Goal: Information Seeking & Learning: Learn about a topic

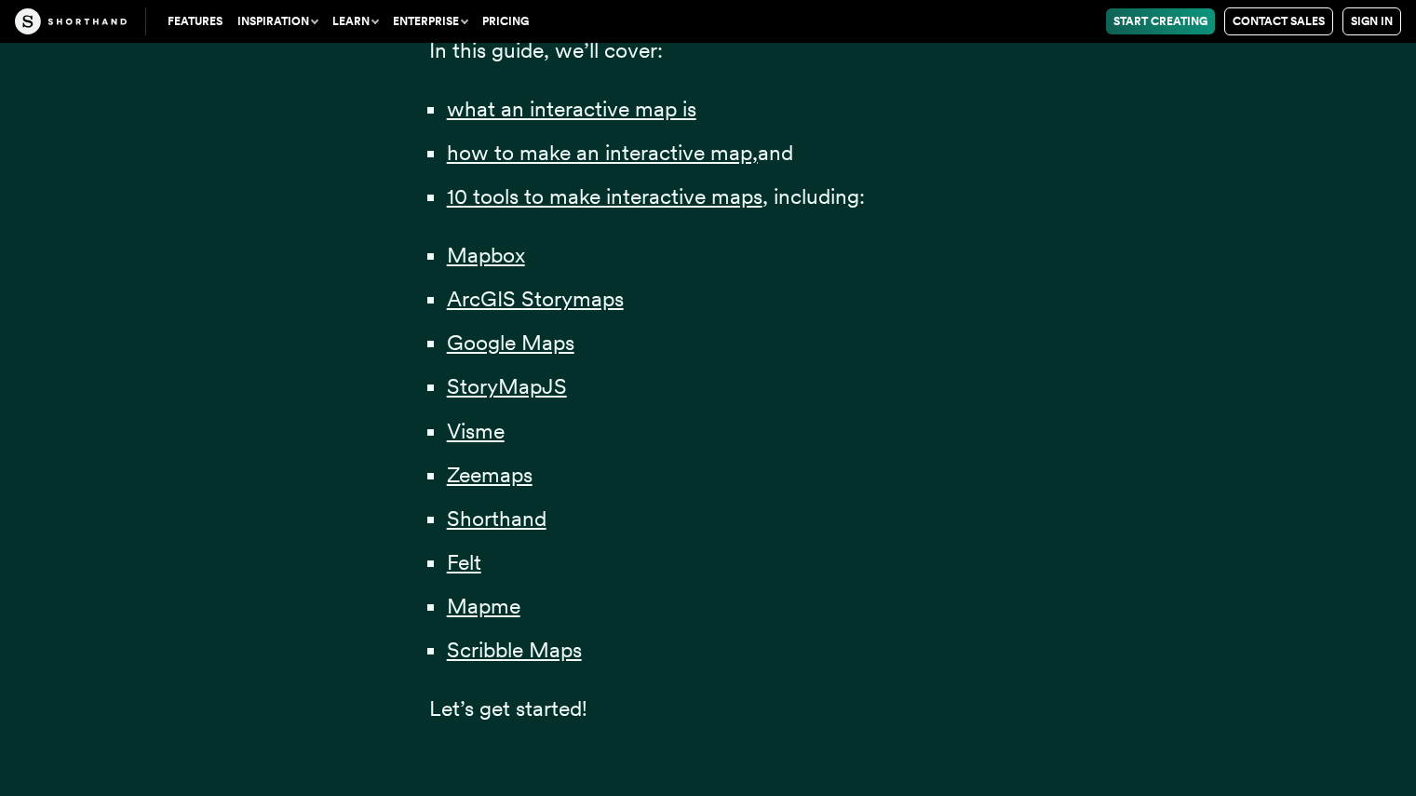
scroll to position [1368, 0]
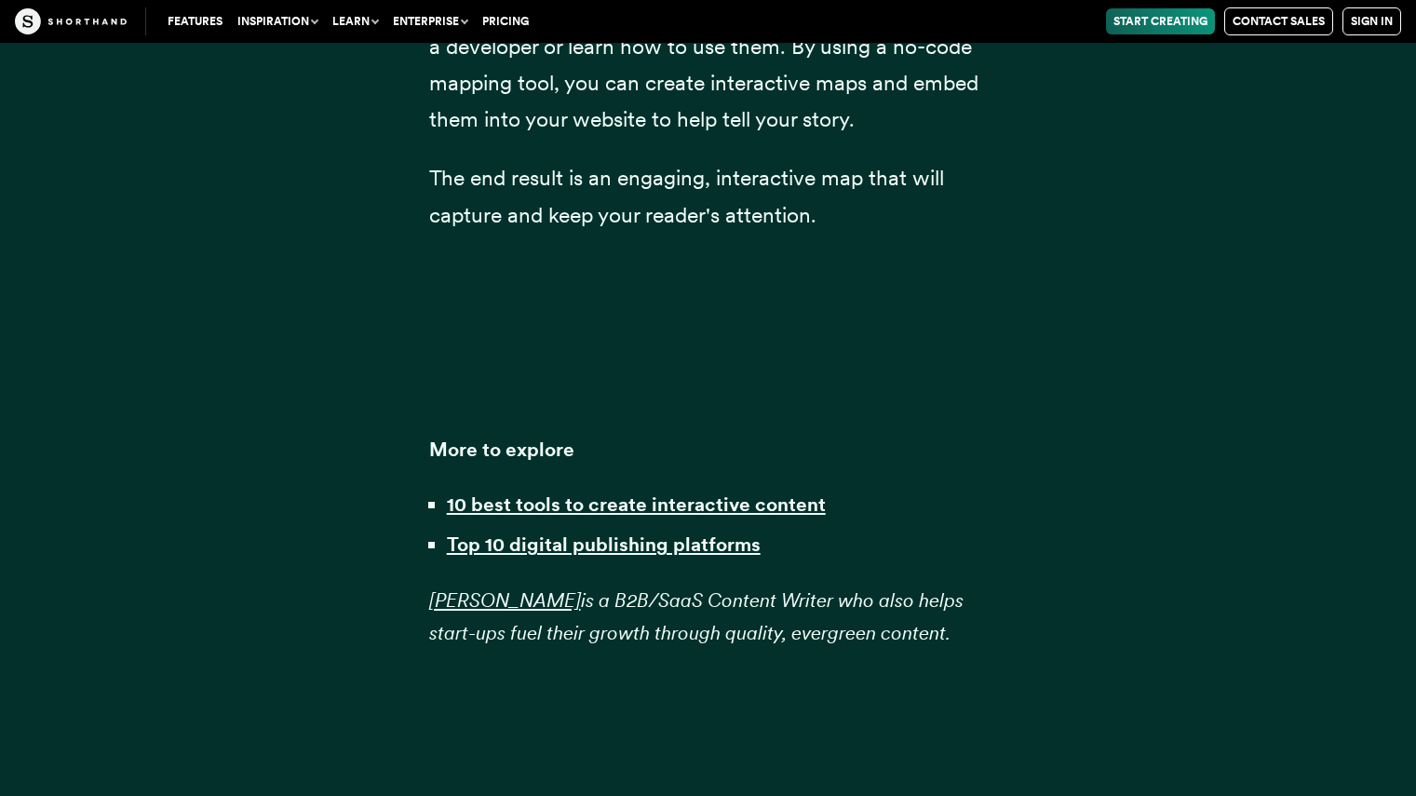
scroll to position [48035, 0]
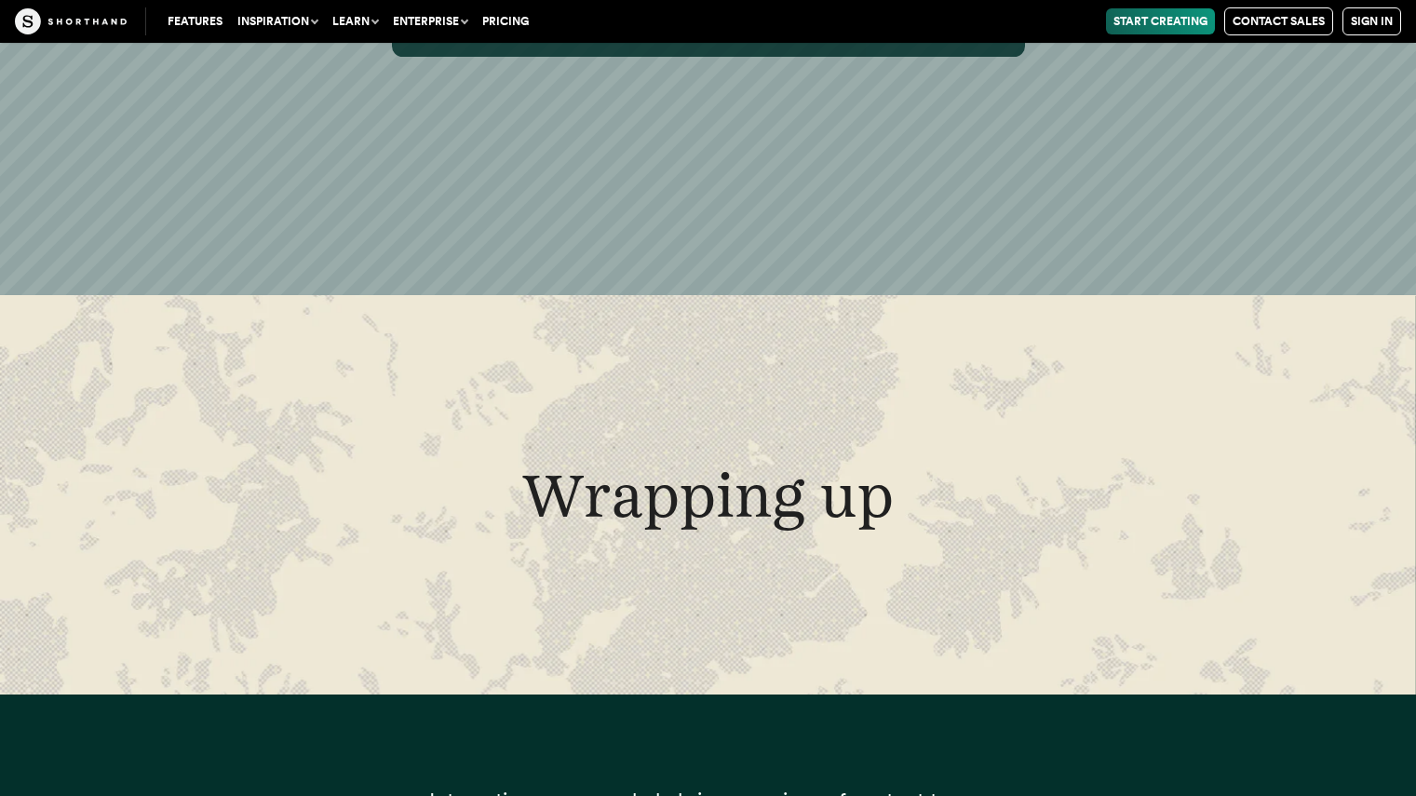
scroll to position [47088, 0]
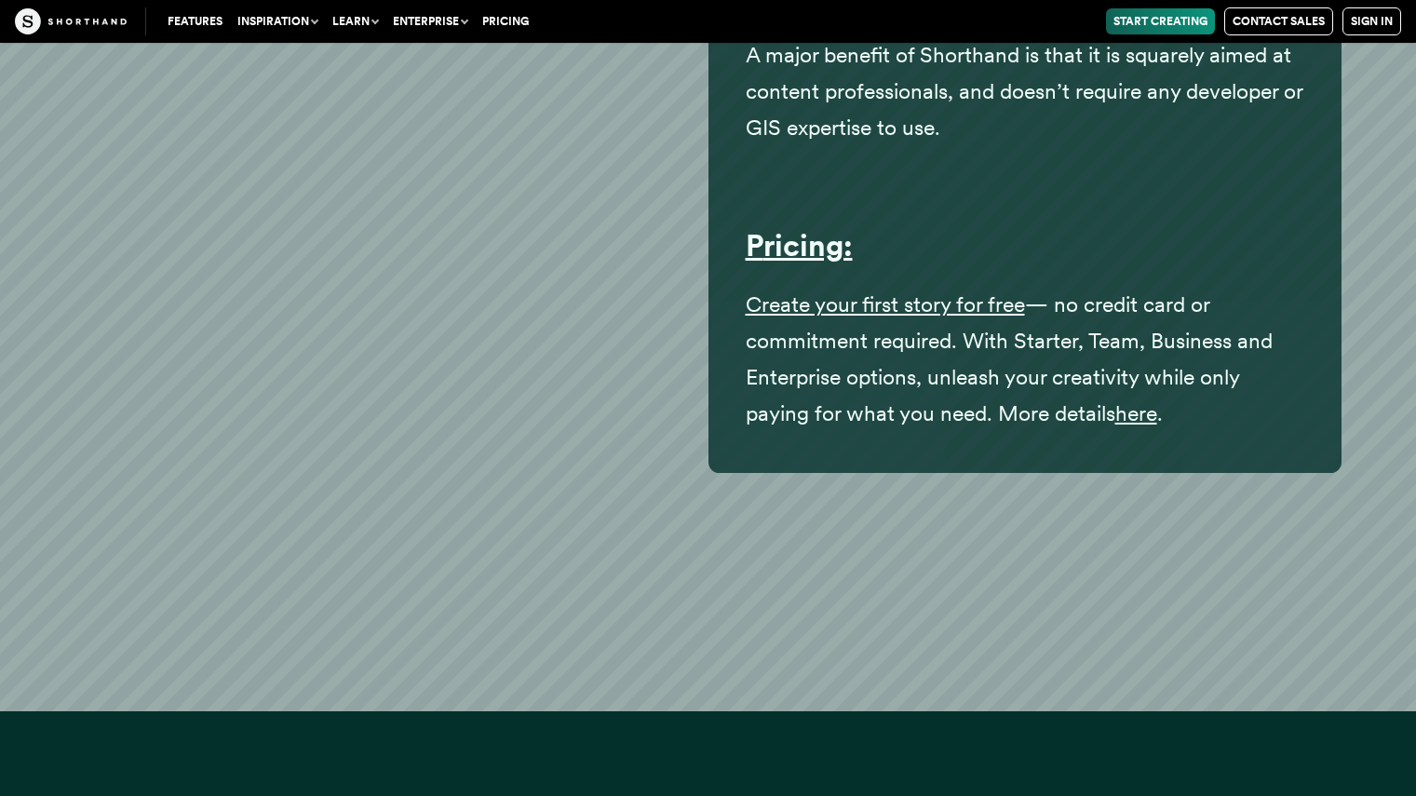
scroll to position [35636, 0]
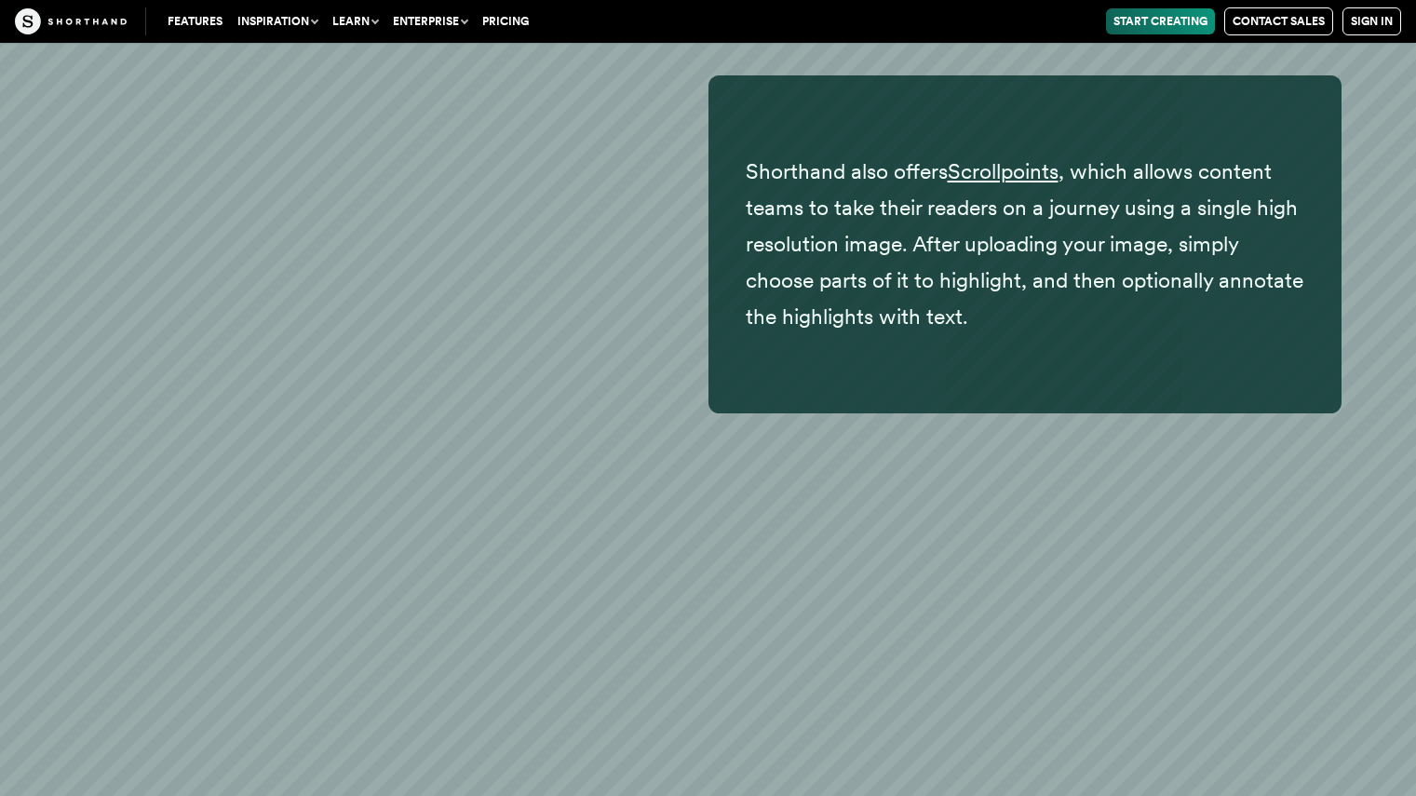
scroll to position [35562, 0]
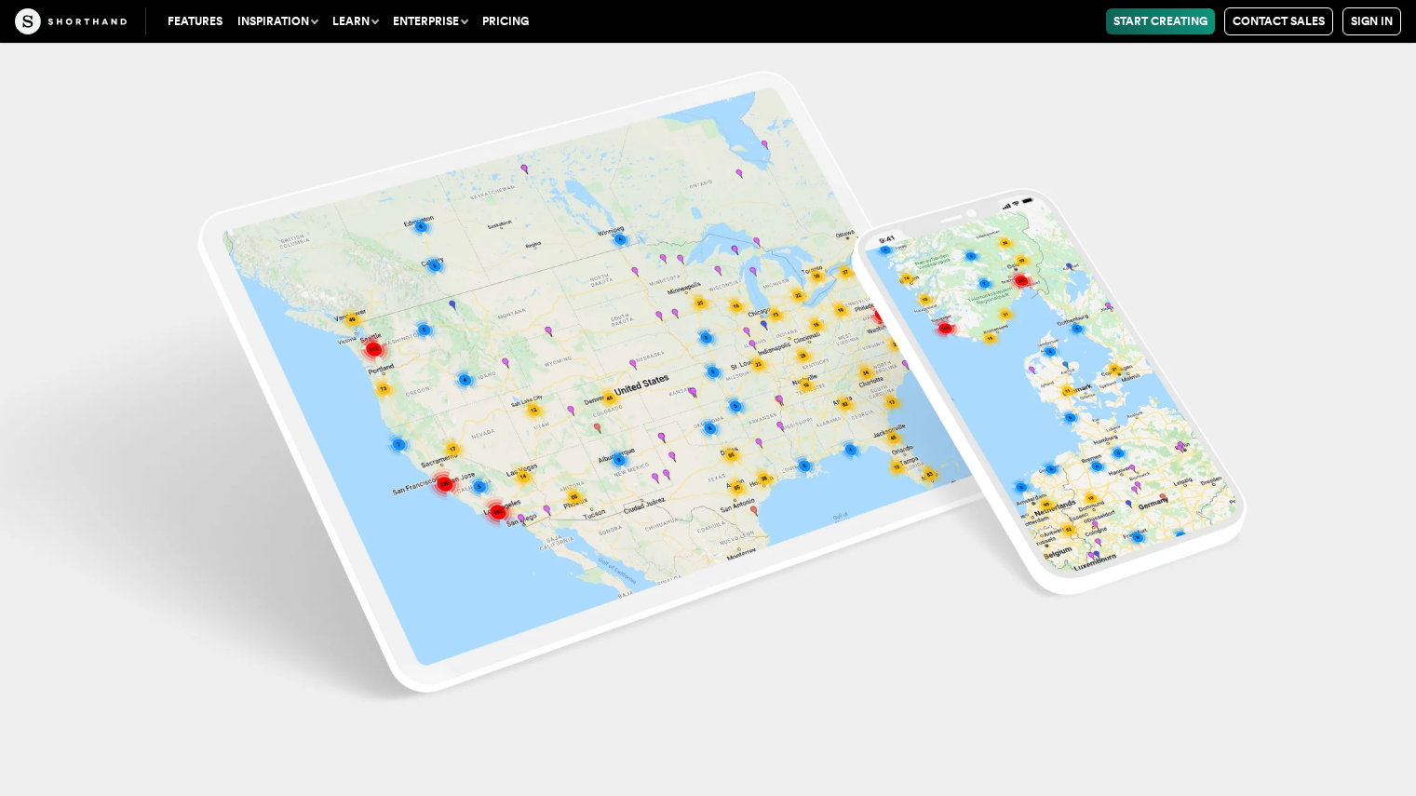
scroll to position [31645, 0]
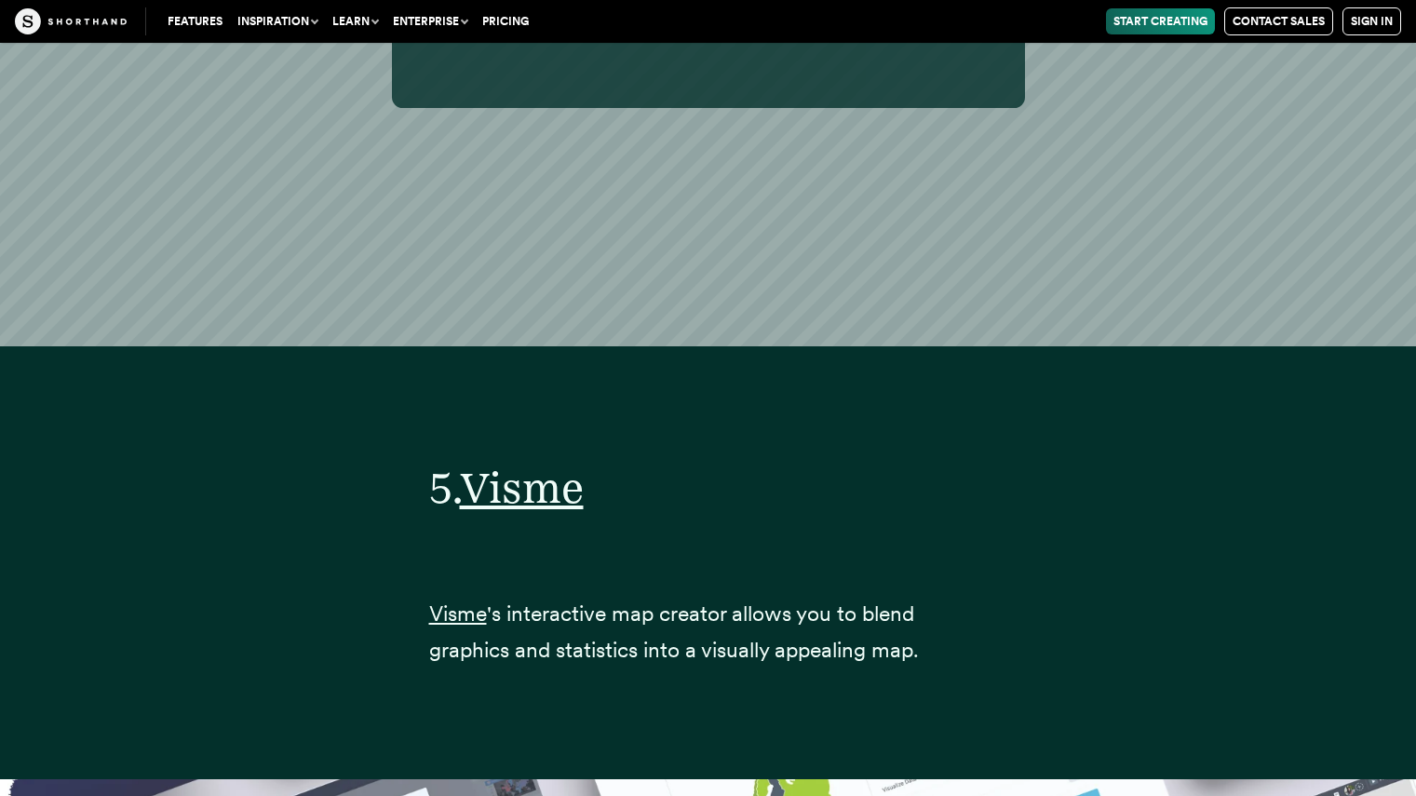
scroll to position [25015, 0]
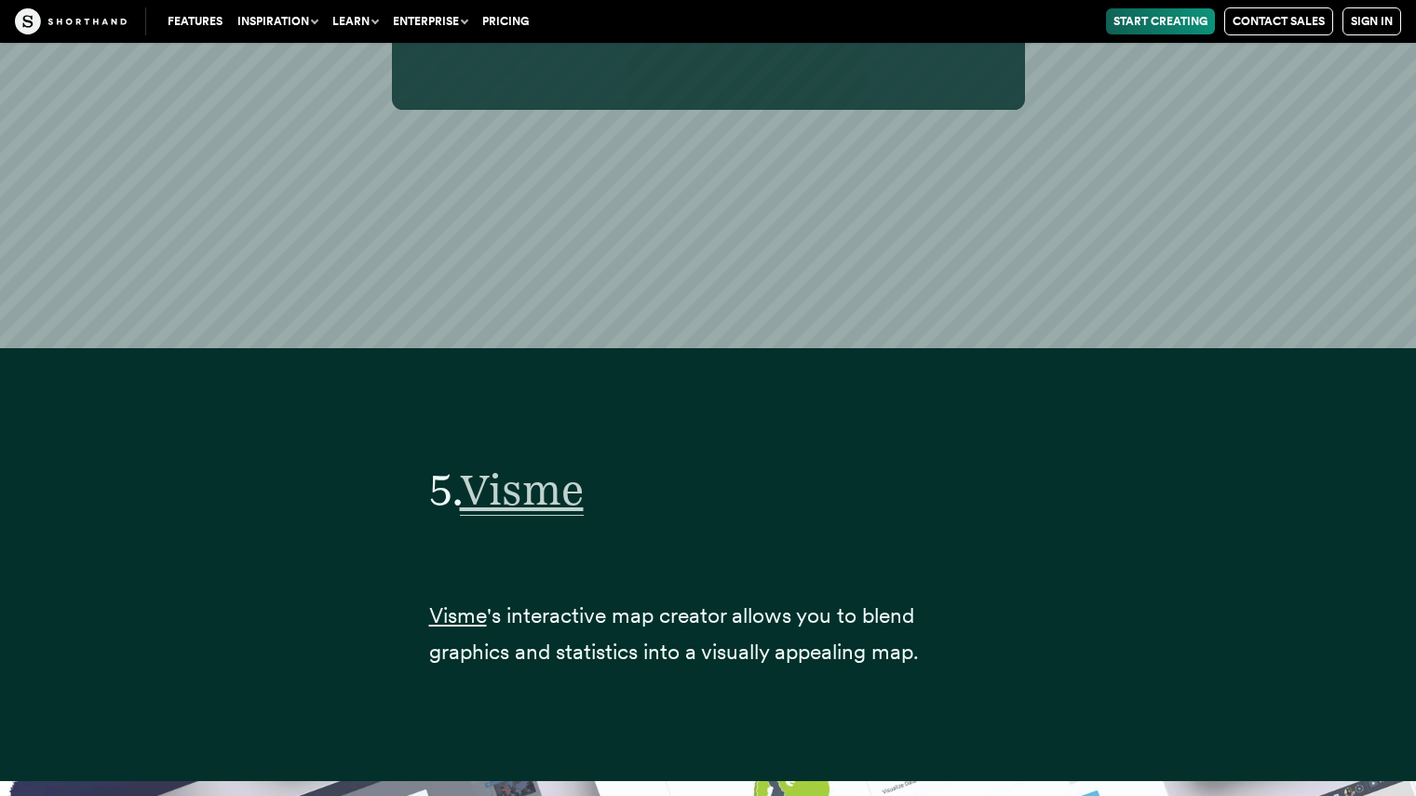
click at [519, 464] on span "Visme" at bounding box center [522, 490] width 124 height 52
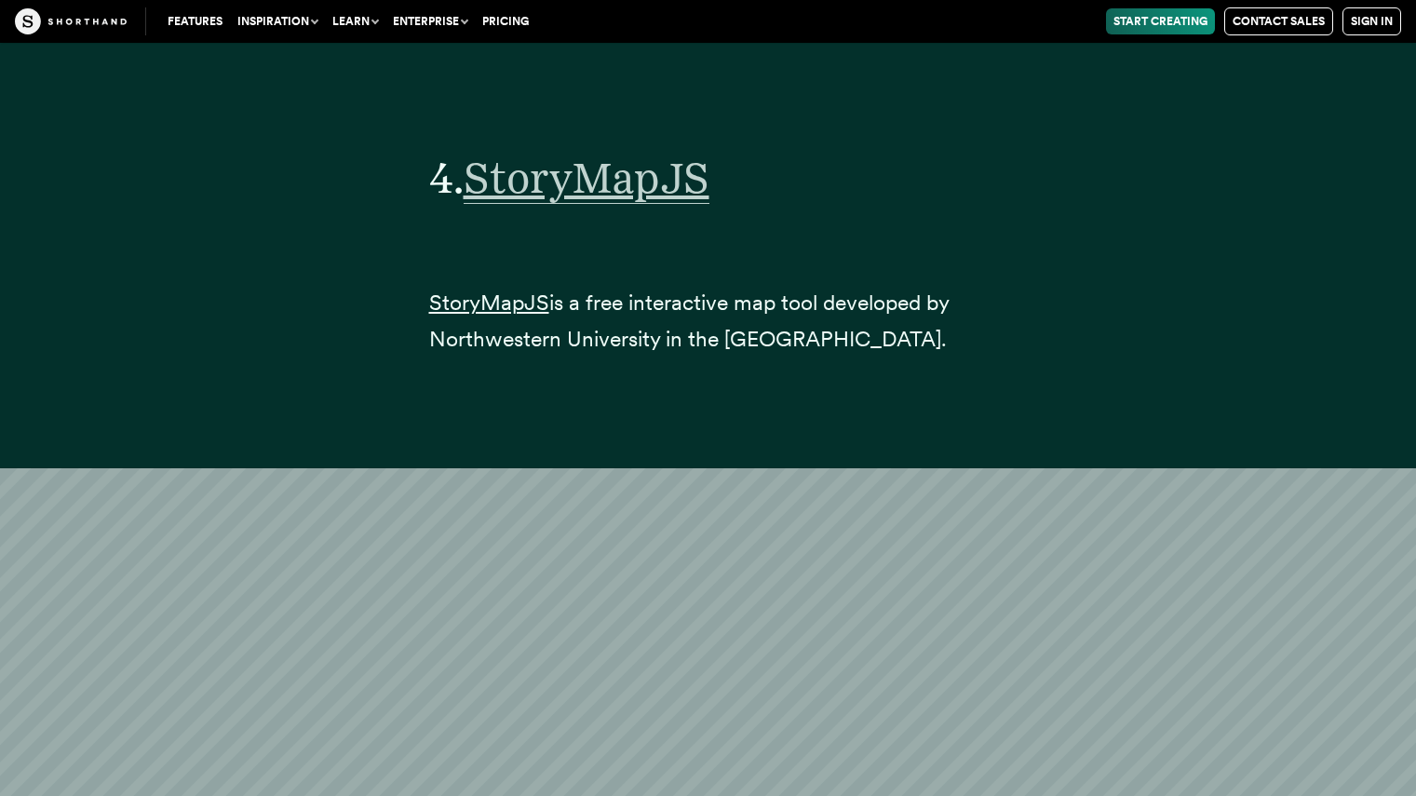
click at [616, 160] on span "StoryMapJS" at bounding box center [587, 178] width 246 height 52
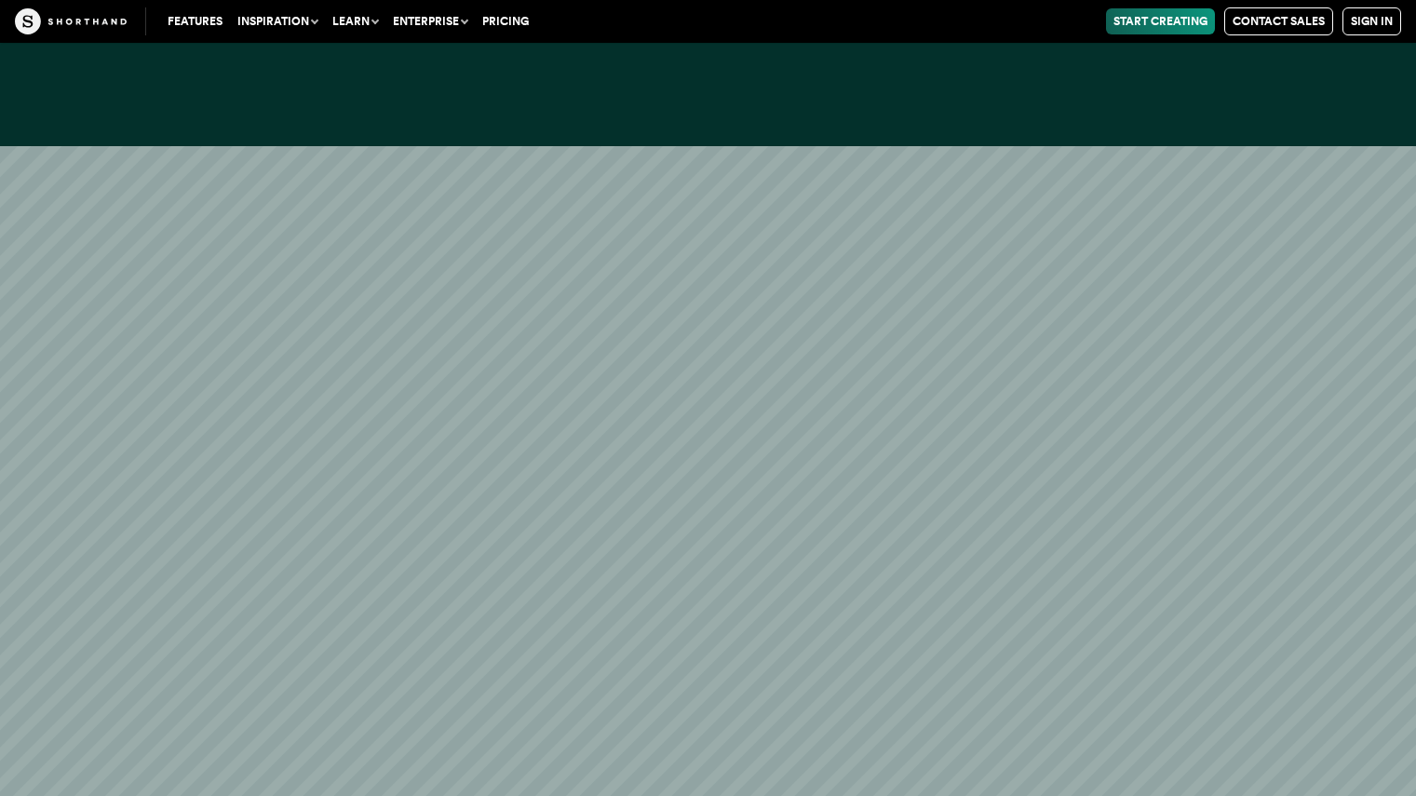
scroll to position [11748, 0]
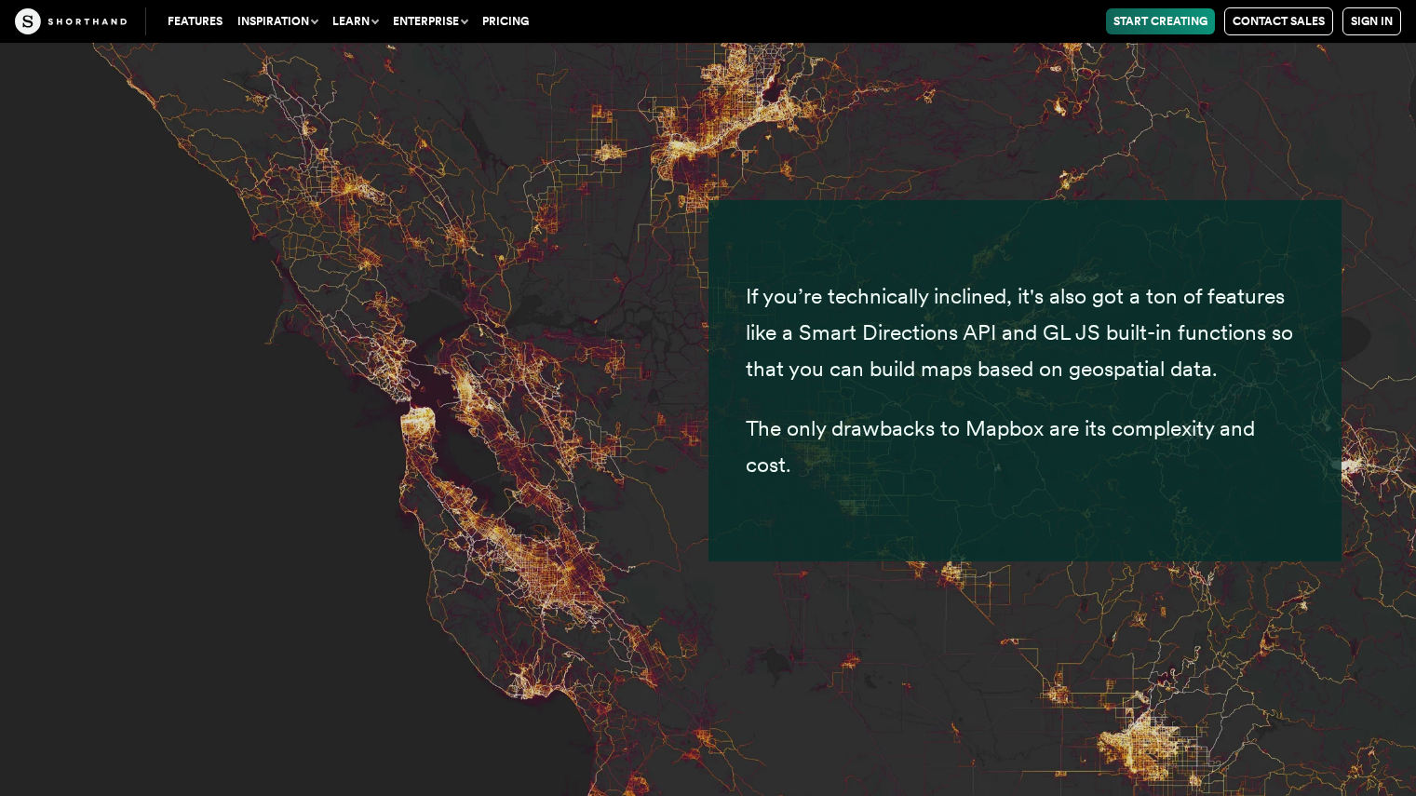
scroll to position [8312, 0]
